Goal: Information Seeking & Learning: Compare options

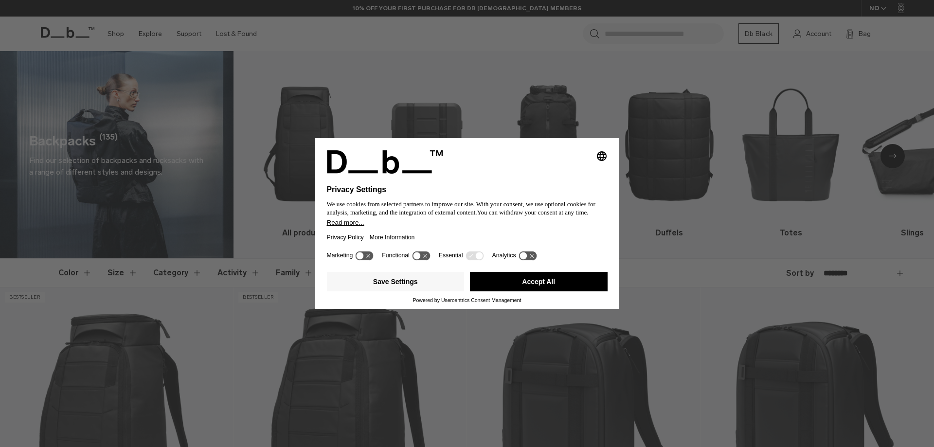
click at [518, 288] on button "Accept All" at bounding box center [539, 281] width 138 height 19
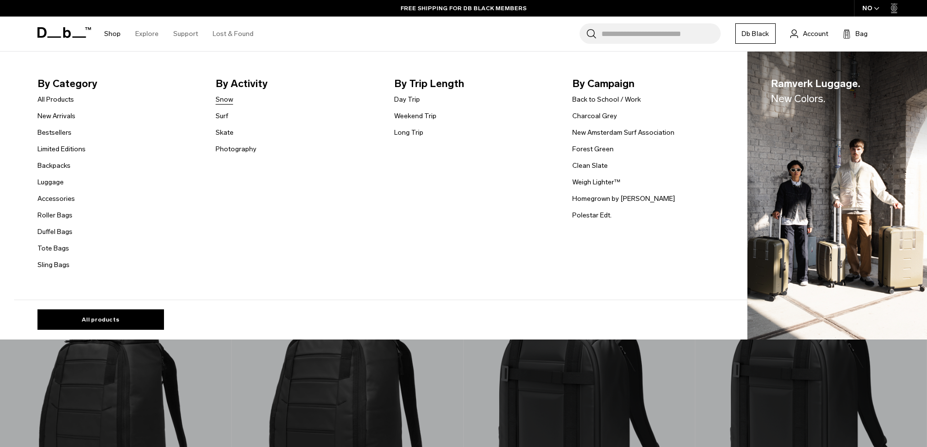
click at [232, 101] on link "Snow" at bounding box center [225, 99] width 18 height 10
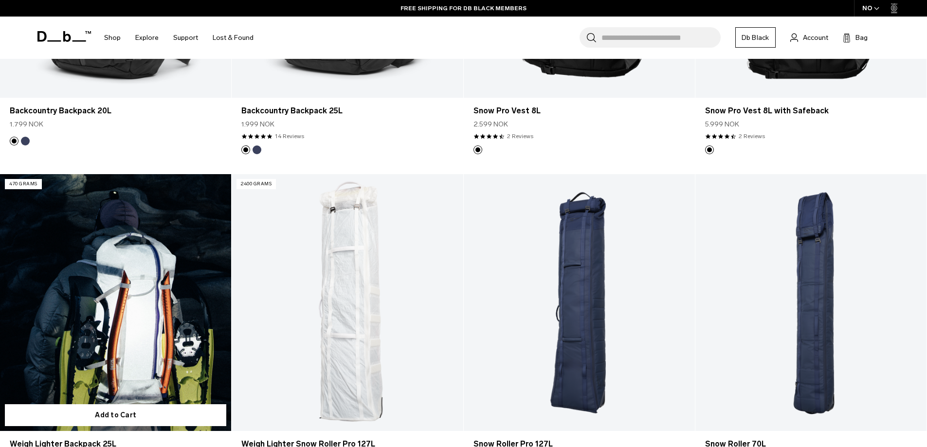
scroll to position [876, 0]
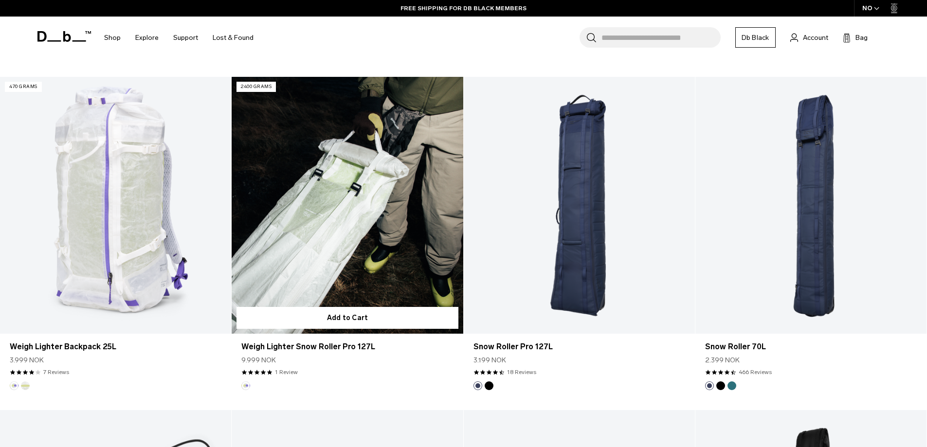
click at [425, 234] on link "Weigh Lighter Snow Roller Pro 127L" at bounding box center [347, 205] width 231 height 257
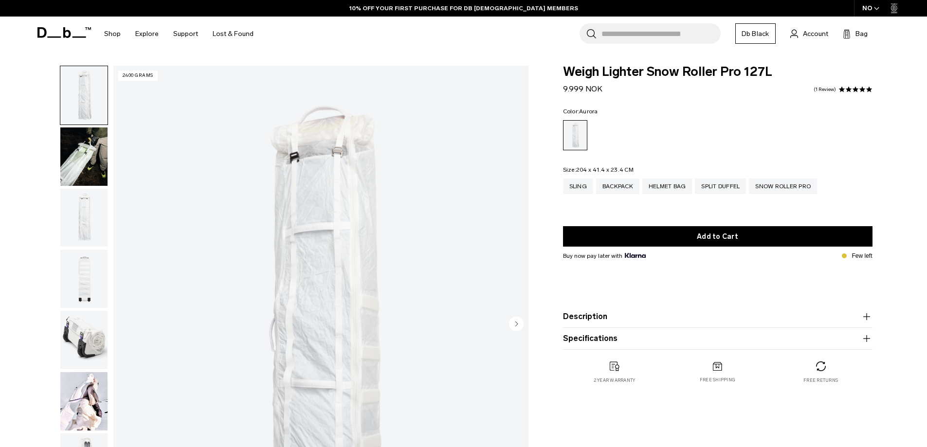
scroll to position [97, 0]
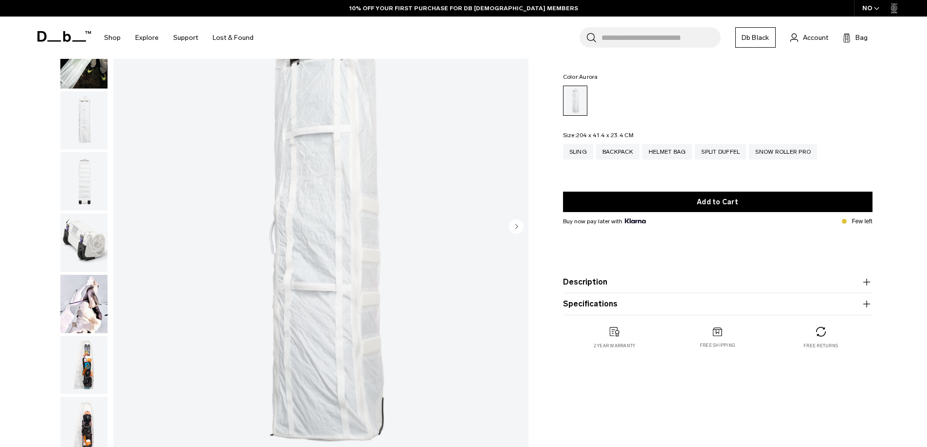
click at [83, 293] on img "button" at bounding box center [83, 304] width 47 height 58
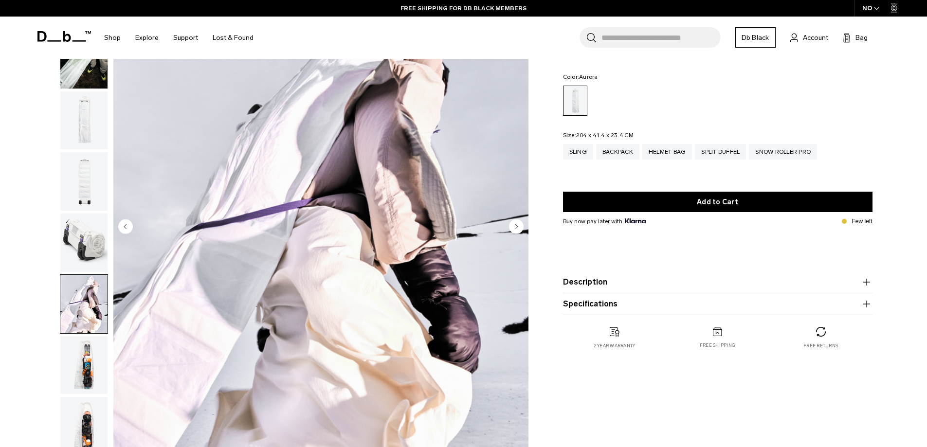
click at [92, 242] on img "button" at bounding box center [83, 243] width 47 height 58
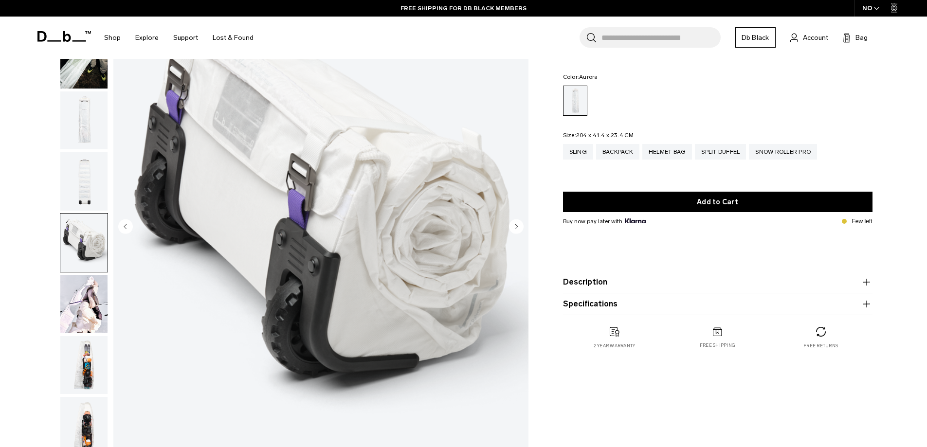
click at [96, 190] on img "button" at bounding box center [83, 181] width 47 height 58
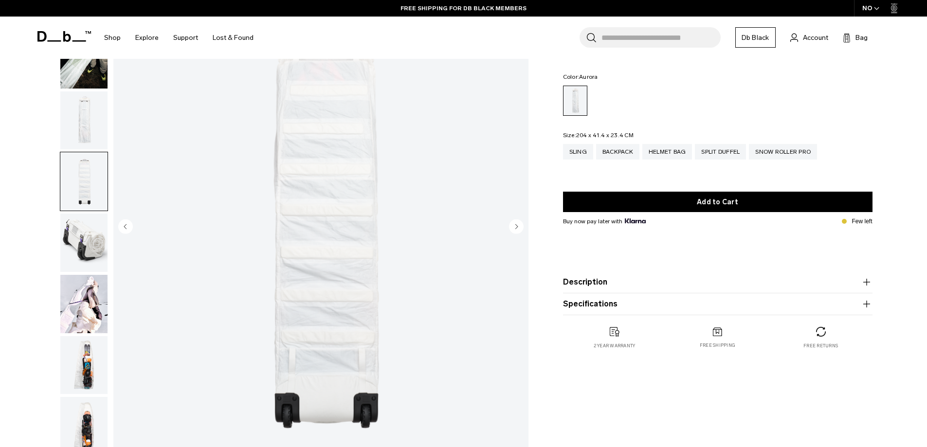
click at [78, 135] on img "button" at bounding box center [83, 120] width 47 height 58
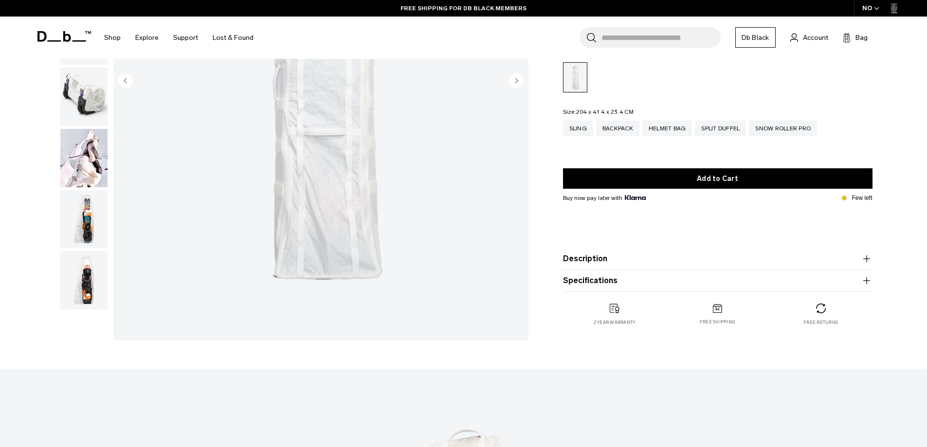
scroll to position [341, 0]
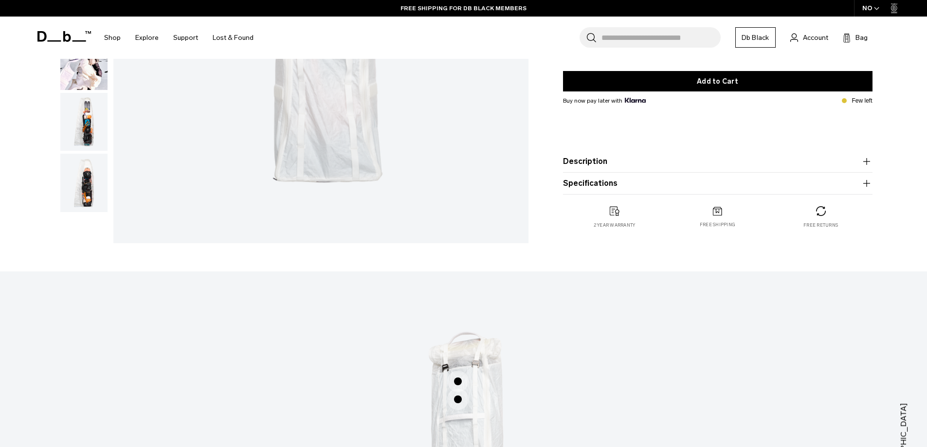
click at [91, 181] on img "button" at bounding box center [83, 183] width 47 height 58
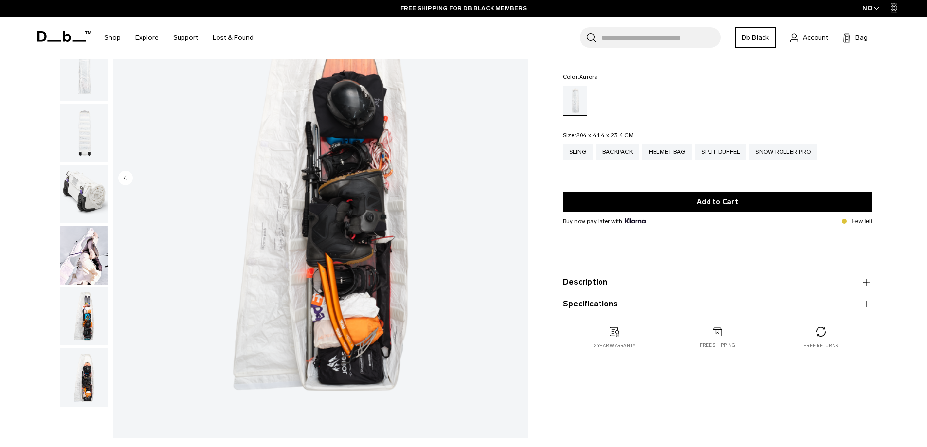
scroll to position [97, 0]
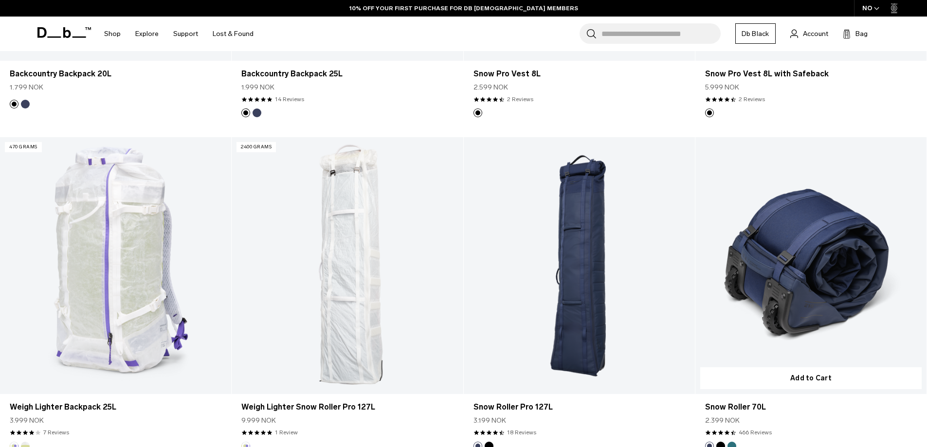
scroll to position [815, 0]
click at [754, 280] on link "Snow Roller 70L" at bounding box center [810, 265] width 231 height 257
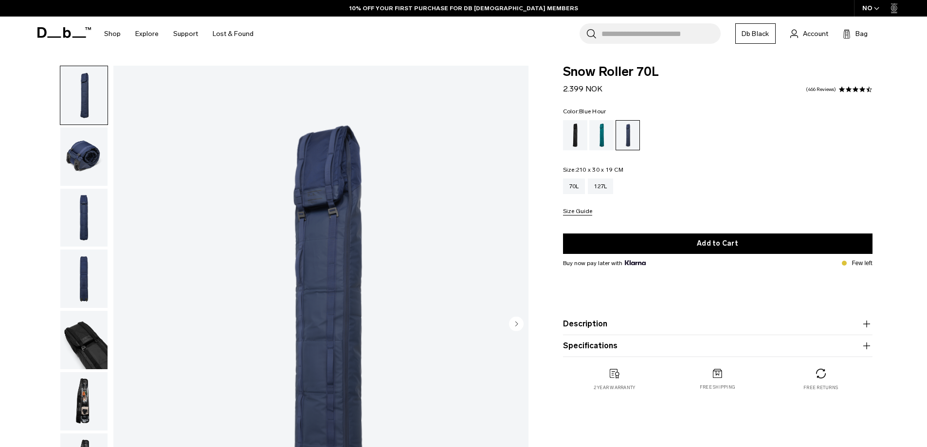
click at [83, 183] on ul at bounding box center [84, 310] width 48 height 488
click at [85, 164] on img "button" at bounding box center [83, 156] width 47 height 58
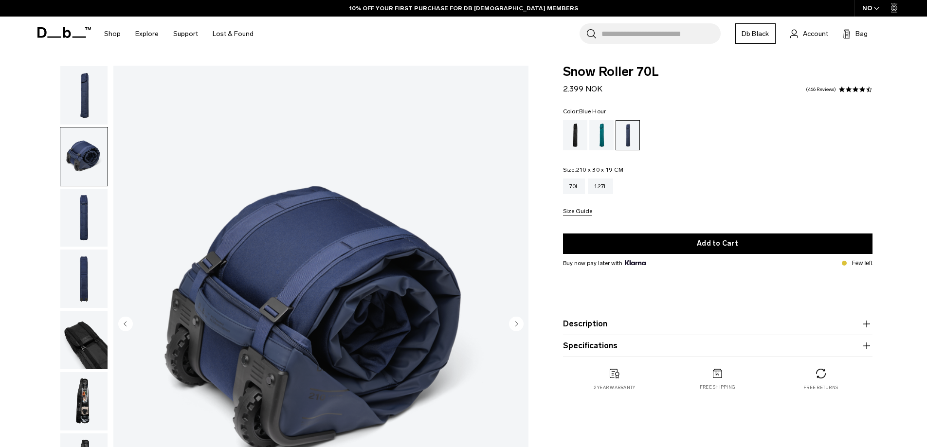
click at [77, 225] on img "button" at bounding box center [83, 218] width 47 height 58
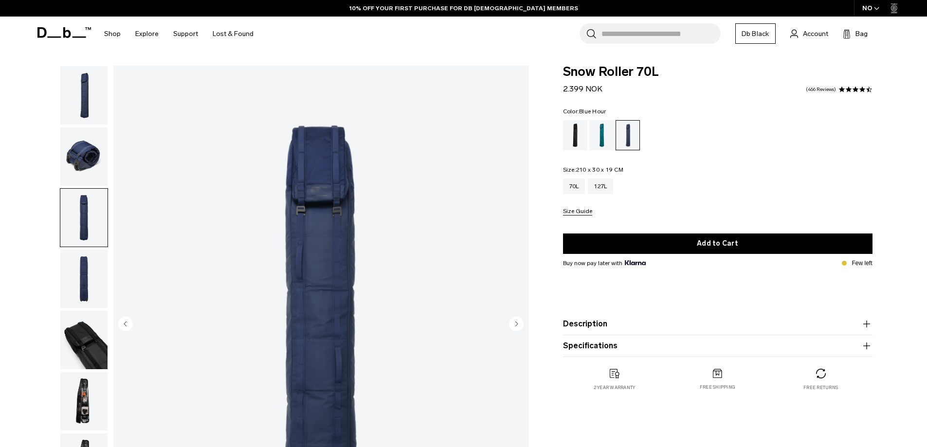
click at [90, 287] on img "button" at bounding box center [83, 279] width 47 height 58
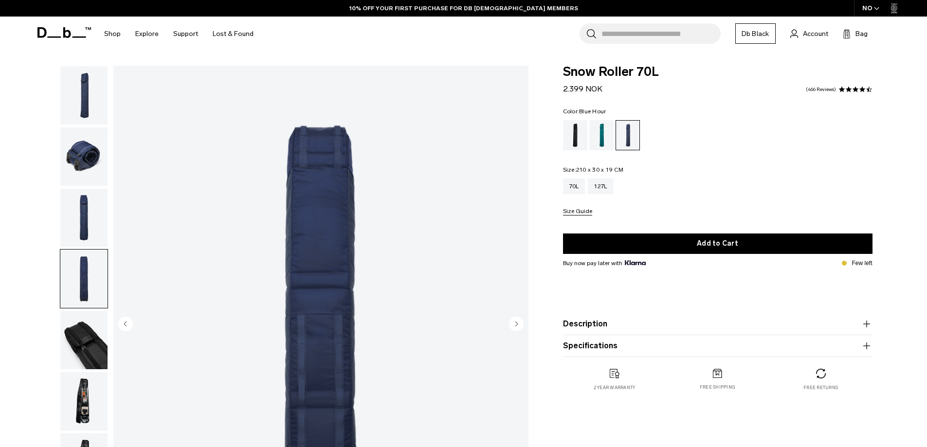
click at [82, 348] on img "button" at bounding box center [83, 340] width 47 height 58
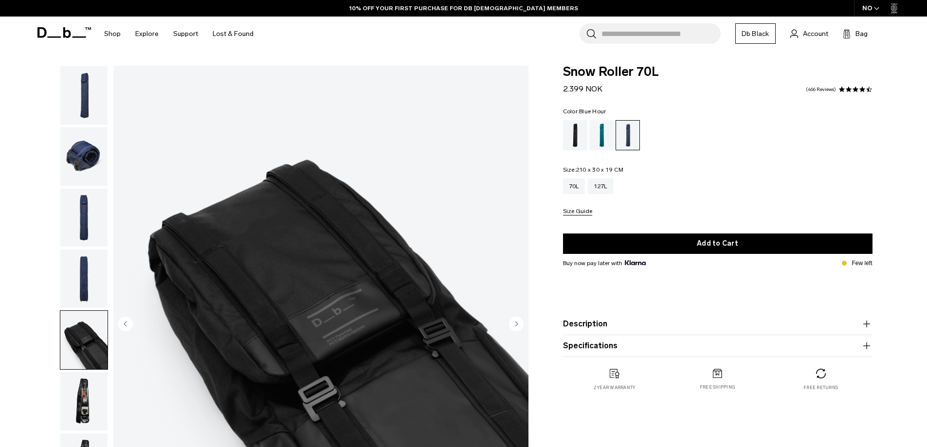
click at [75, 392] on img "button" at bounding box center [83, 401] width 47 height 58
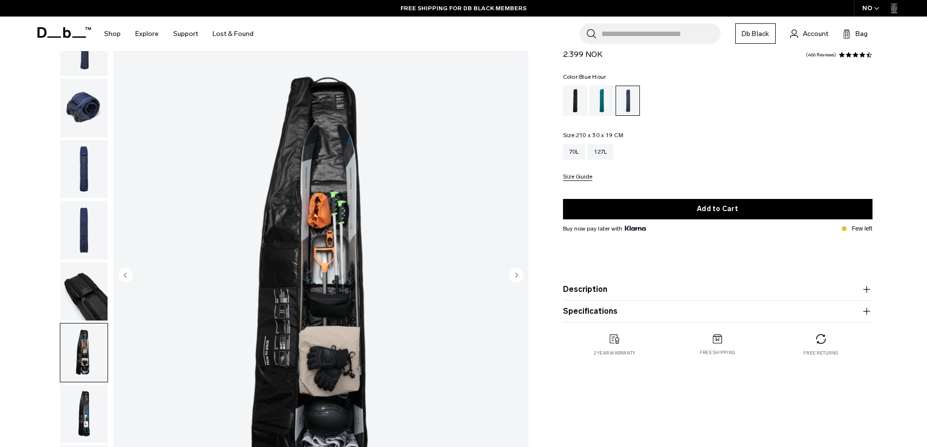
scroll to position [97, 0]
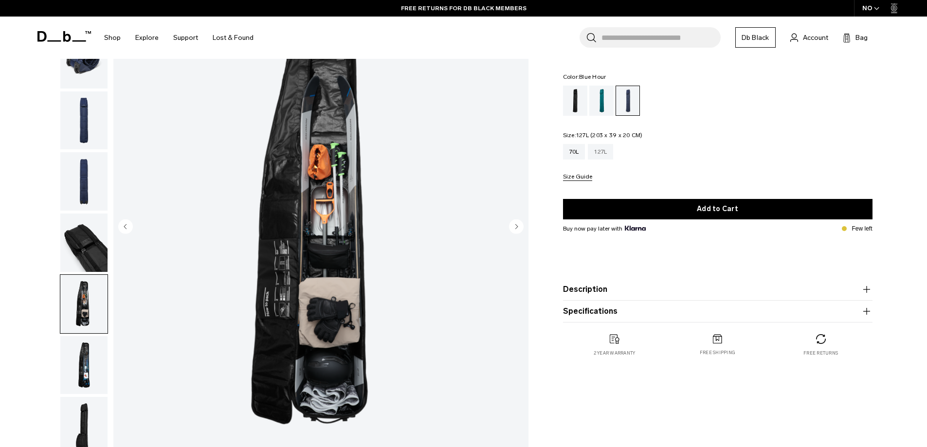
click at [595, 149] on div "127L" at bounding box center [600, 152] width 25 height 16
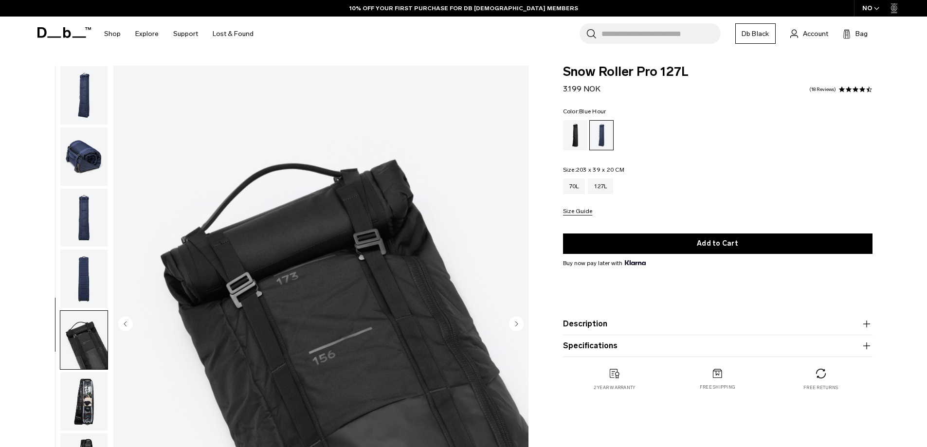
click at [91, 378] on img "button" at bounding box center [83, 401] width 47 height 58
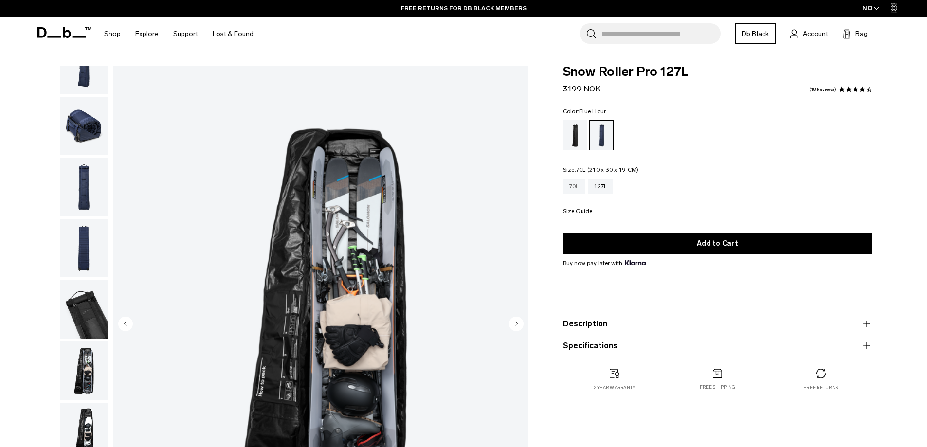
click at [578, 183] on div "70L" at bounding box center [574, 187] width 22 height 16
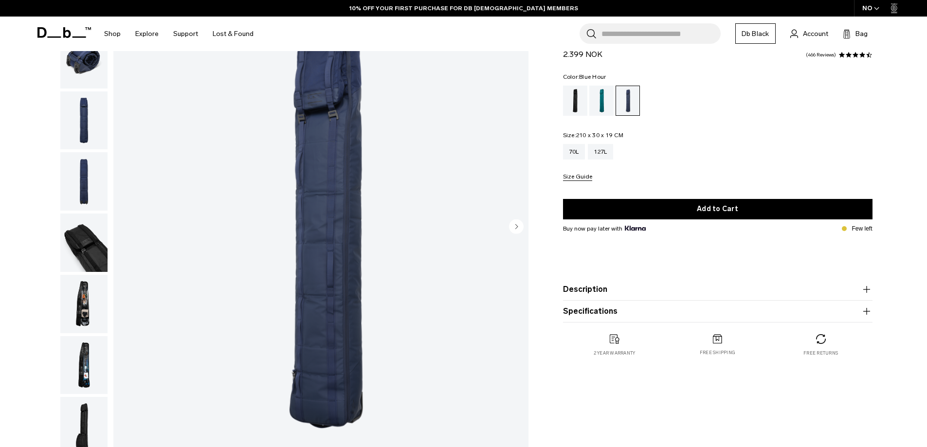
click at [81, 357] on img "button" at bounding box center [83, 365] width 47 height 58
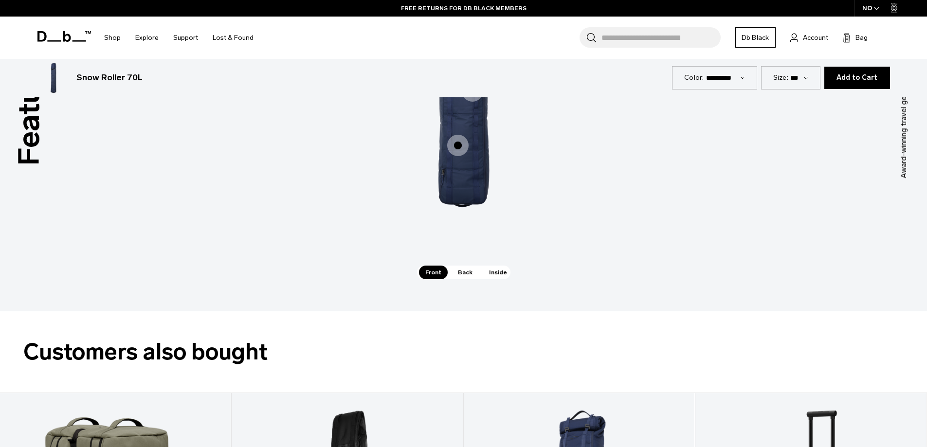
scroll to position [1460, 0]
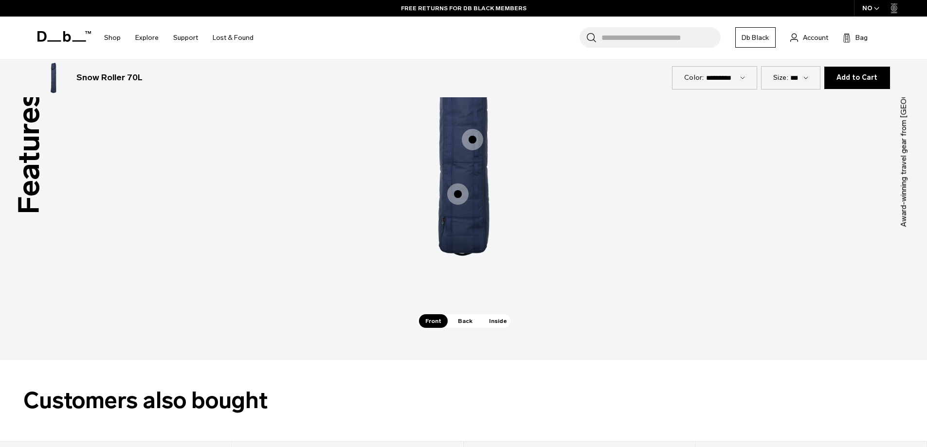
click at [461, 323] on span "Back" at bounding box center [465, 321] width 27 height 14
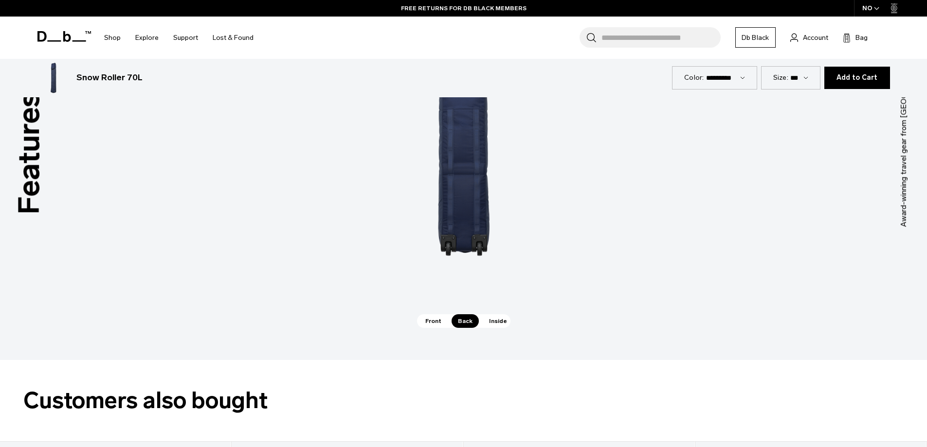
click at [496, 320] on span "Inside" at bounding box center [498, 321] width 31 height 14
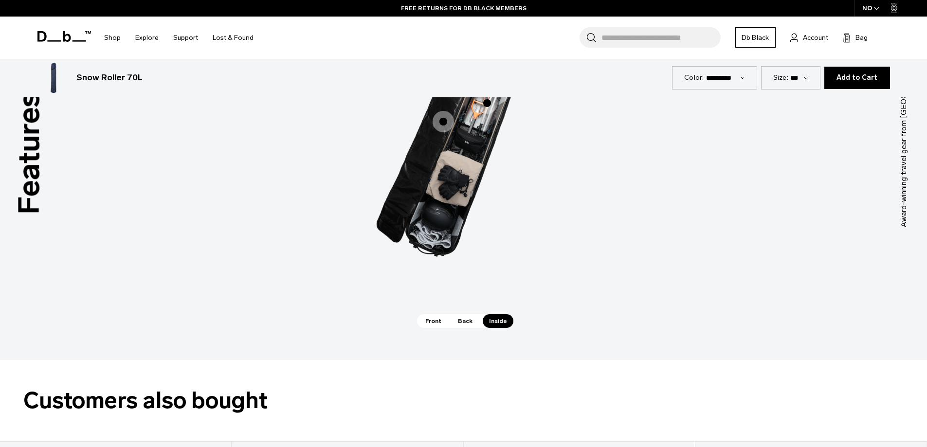
scroll to position [1314, 0]
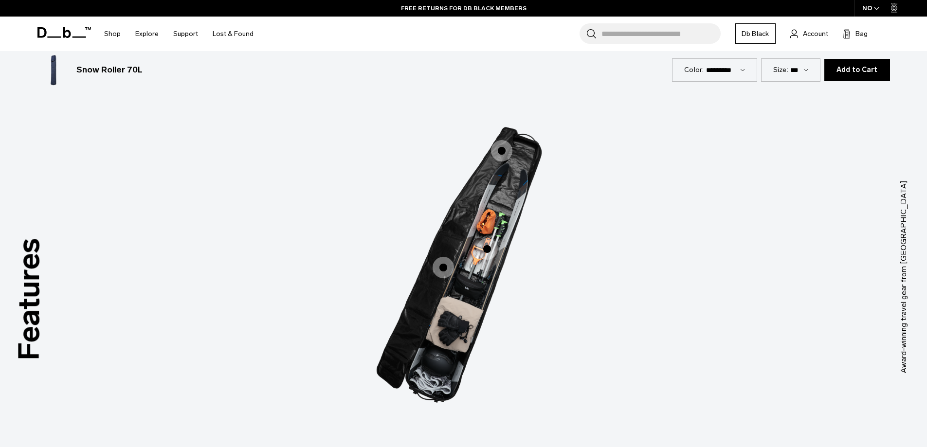
click at [440, 264] on span "3 / 3" at bounding box center [443, 267] width 21 height 21
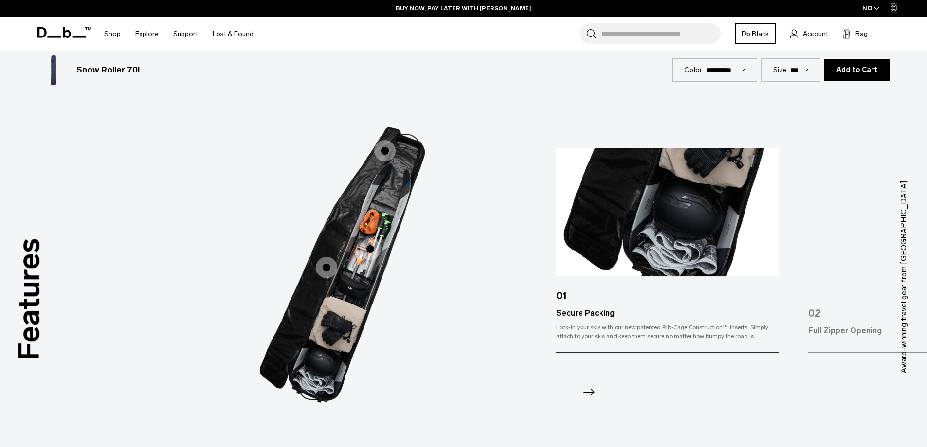
click at [368, 247] on span "3 / 3" at bounding box center [370, 248] width 21 height 21
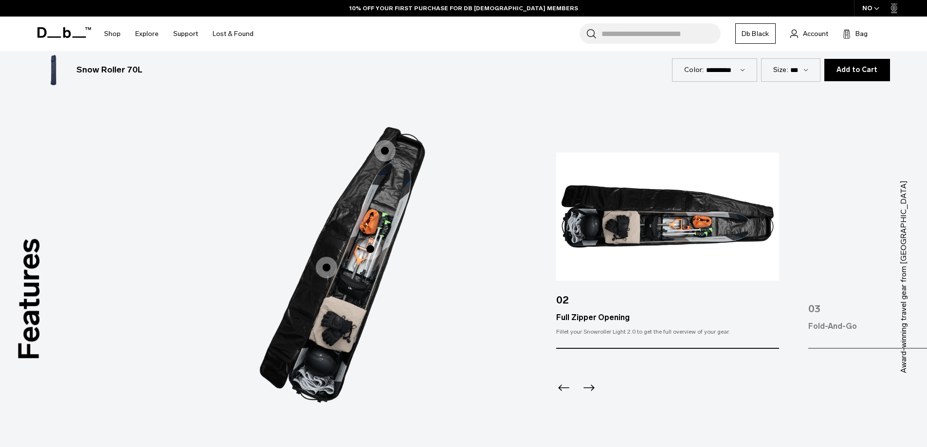
click at [385, 151] on span "3 / 3" at bounding box center [384, 150] width 21 height 21
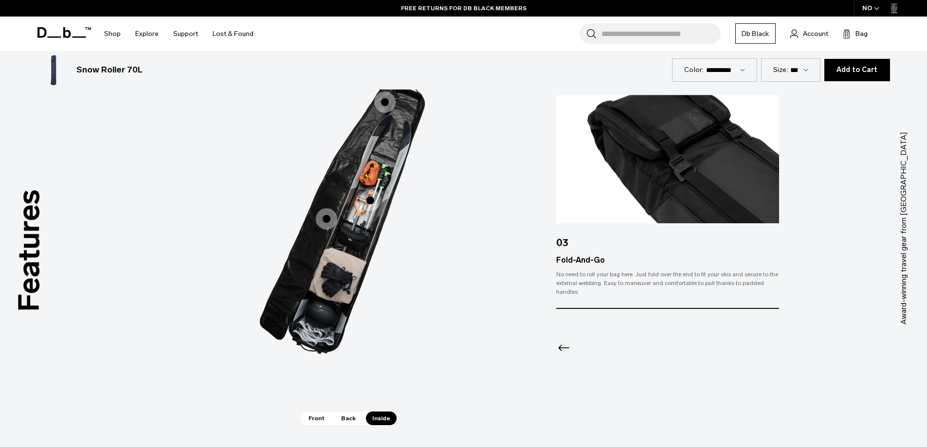
scroll to position [1119, 0]
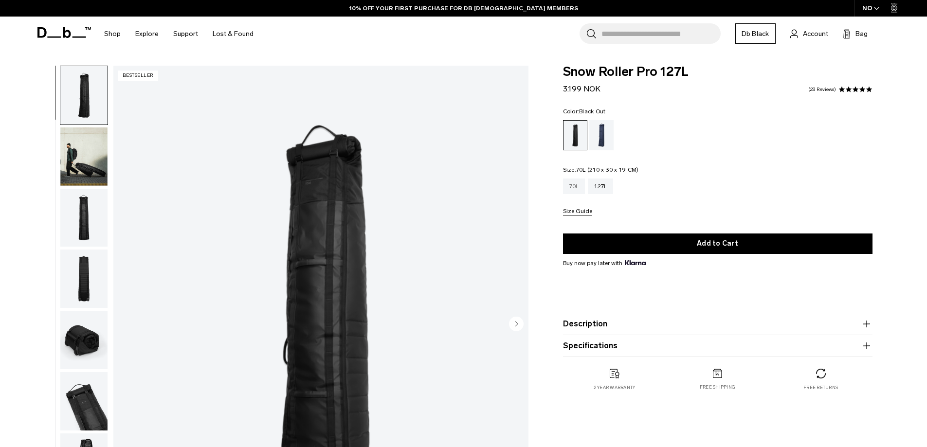
click at [580, 185] on div "70L" at bounding box center [574, 187] width 22 height 16
